Goal: Task Accomplishment & Management: Manage account settings

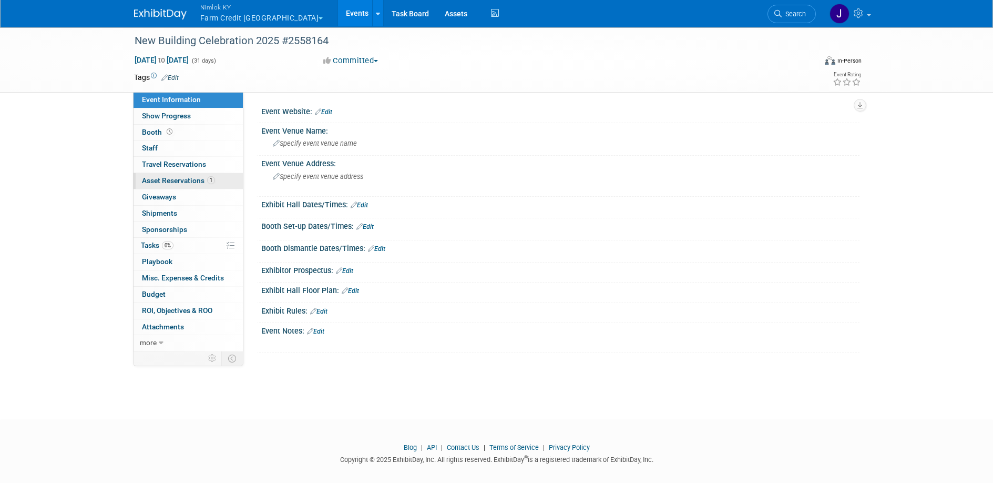
click at [190, 176] on span "Asset Reservations 1" at bounding box center [178, 180] width 73 height 8
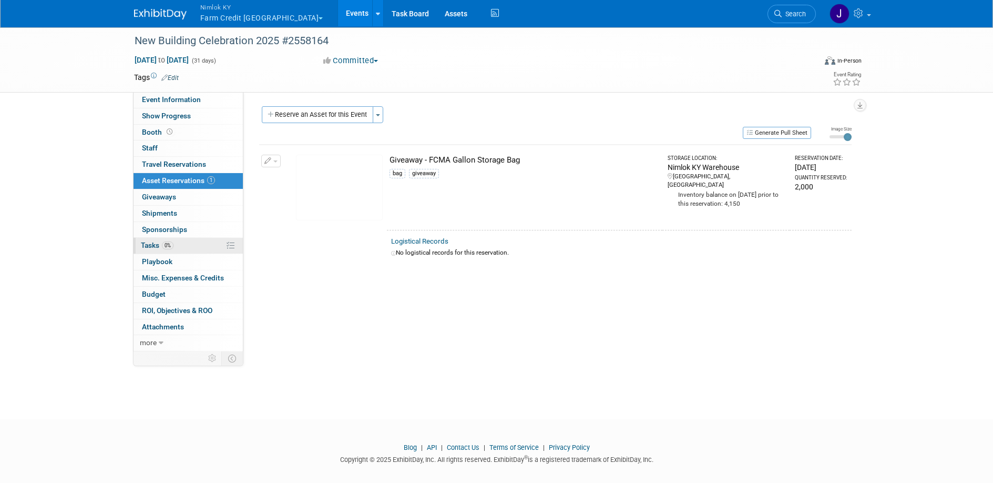
click at [191, 250] on link "0% Tasks 0%" at bounding box center [188, 246] width 109 height 16
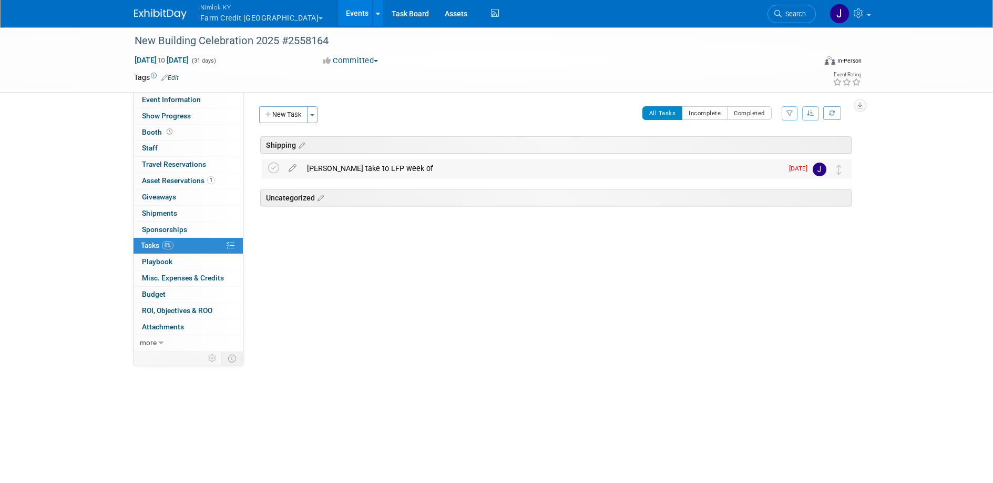
click at [333, 169] on div "[PERSON_NAME] take to LFP week of" at bounding box center [542, 168] width 481 height 18
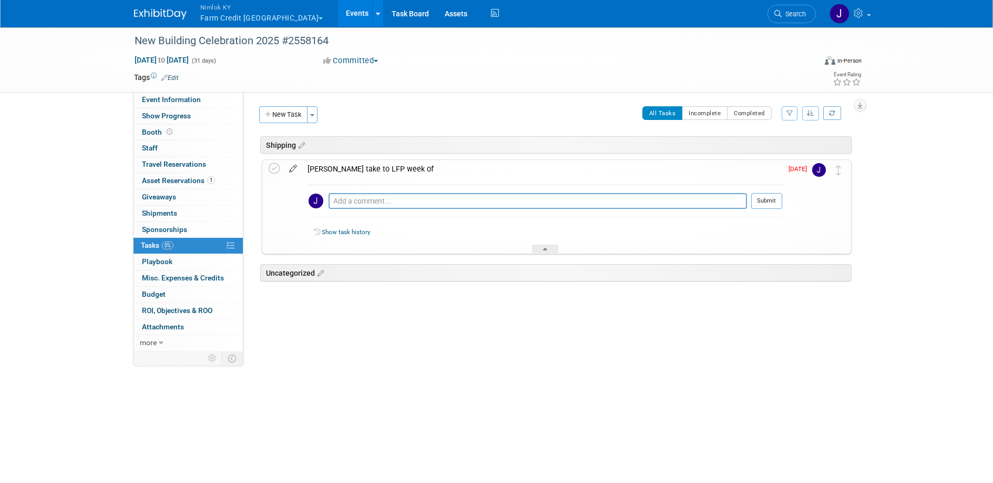
click at [298, 166] on icon at bounding box center [293, 166] width 18 height 13
select select "8"
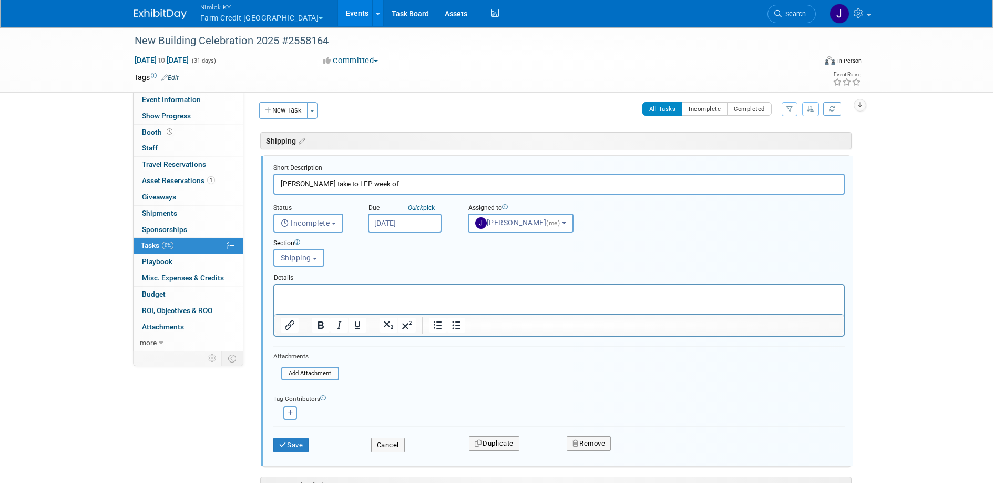
scroll to position [6, 0]
click at [389, 224] on input "[DATE]" at bounding box center [405, 221] width 74 height 19
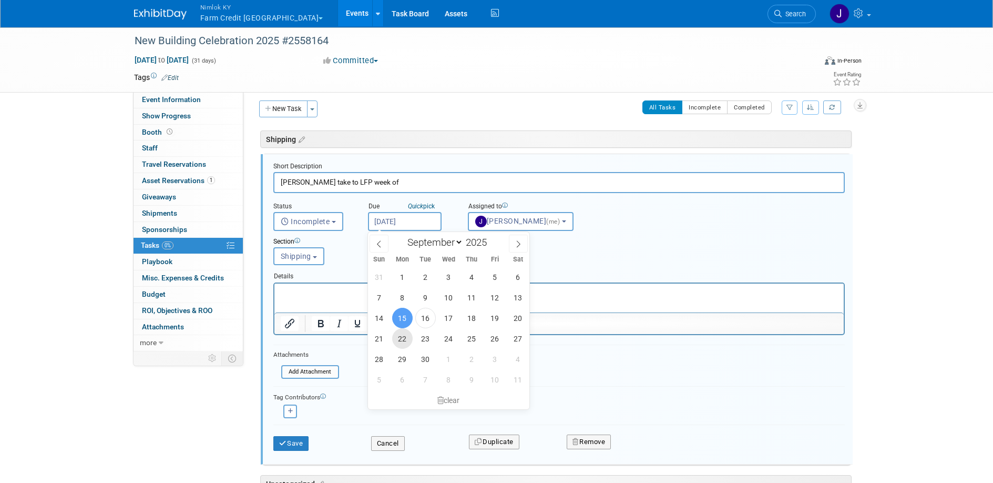
click at [408, 339] on span "22" at bounding box center [402, 338] width 21 height 21
type input "[DATE]"
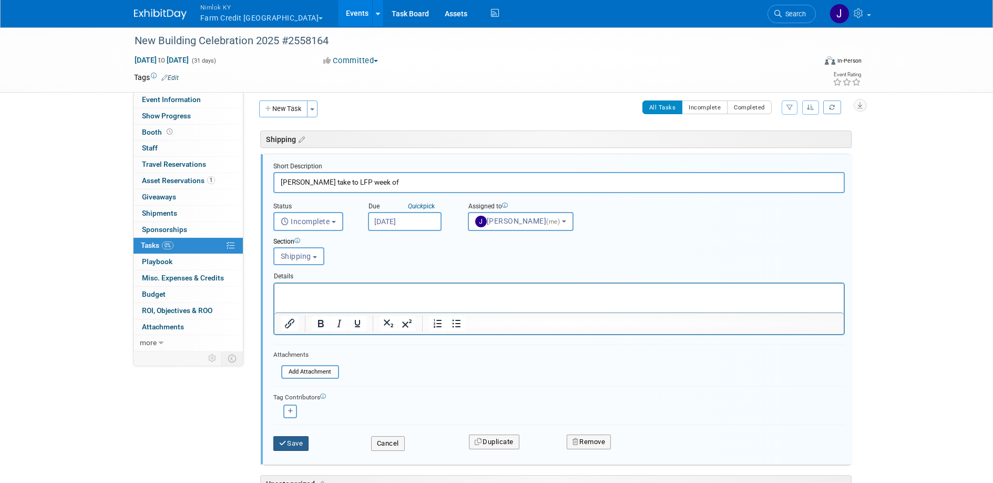
click at [298, 443] on button "Save" at bounding box center [291, 443] width 36 height 15
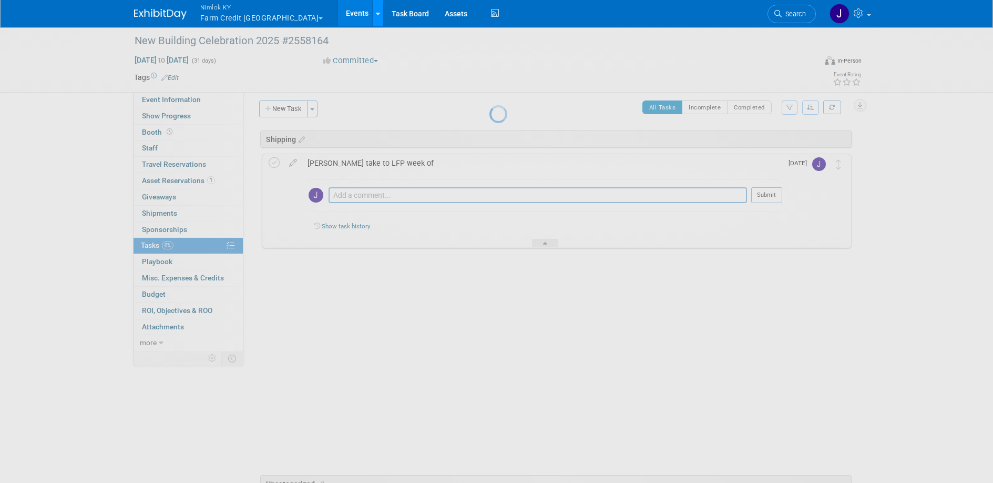
scroll to position [0, 0]
